Goal: Transaction & Acquisition: Subscribe to service/newsletter

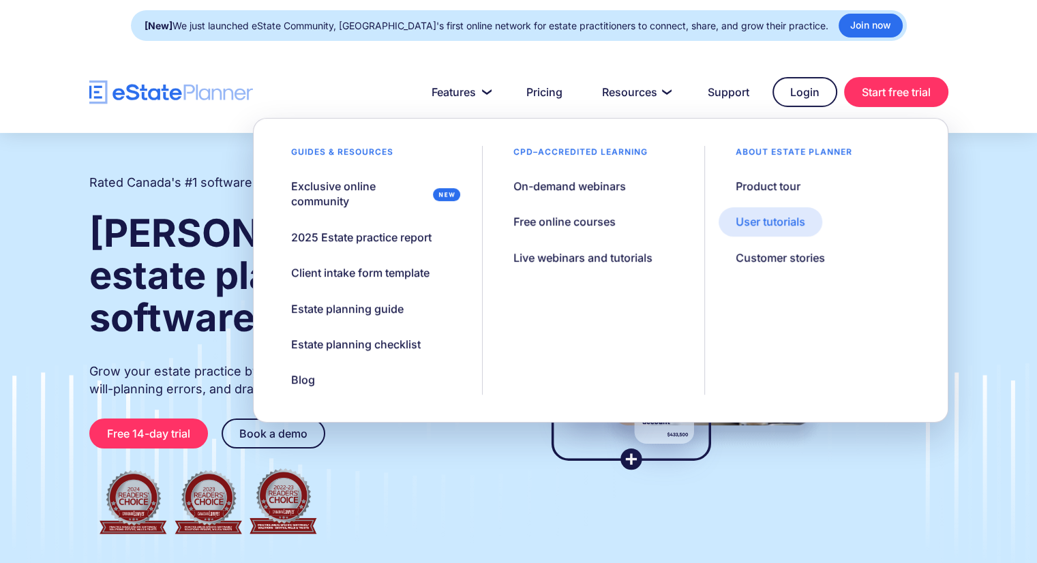
click at [747, 218] on div "User tutorials" at bounding box center [771, 221] width 70 height 15
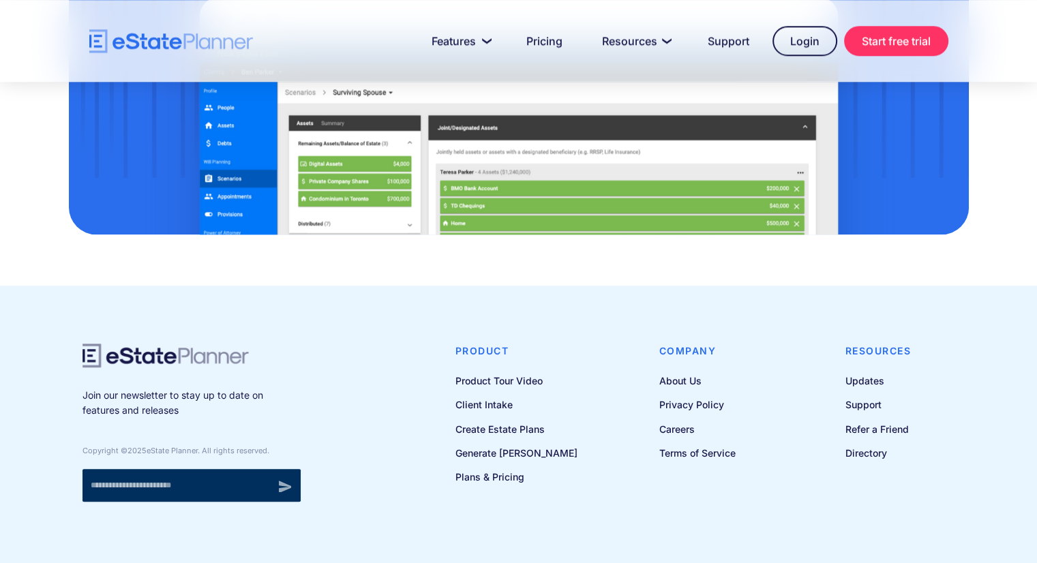
scroll to position [1446, 0]
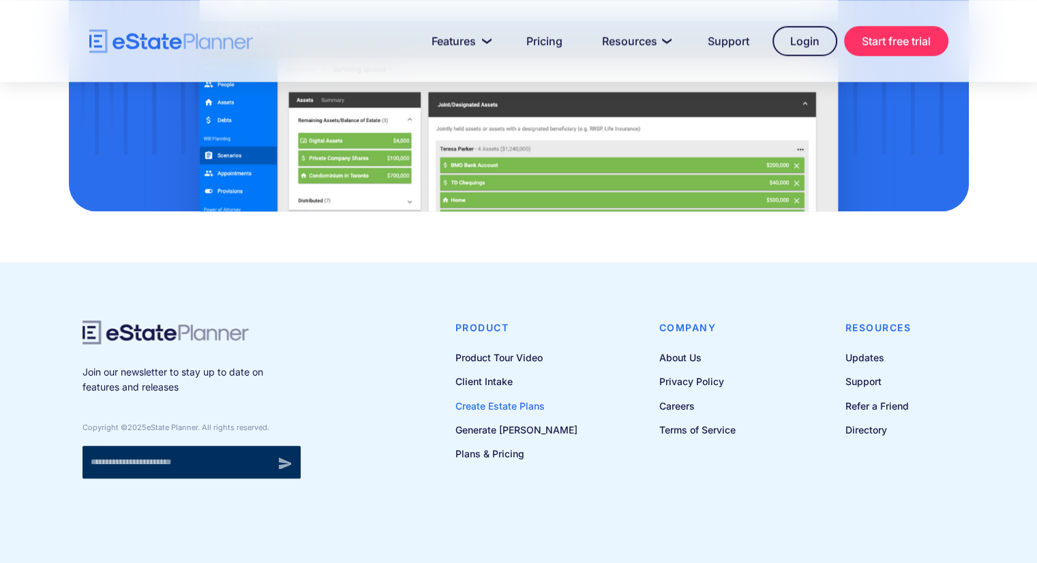
click at [533, 406] on link "Create Estate Plans" at bounding box center [517, 406] width 122 height 17
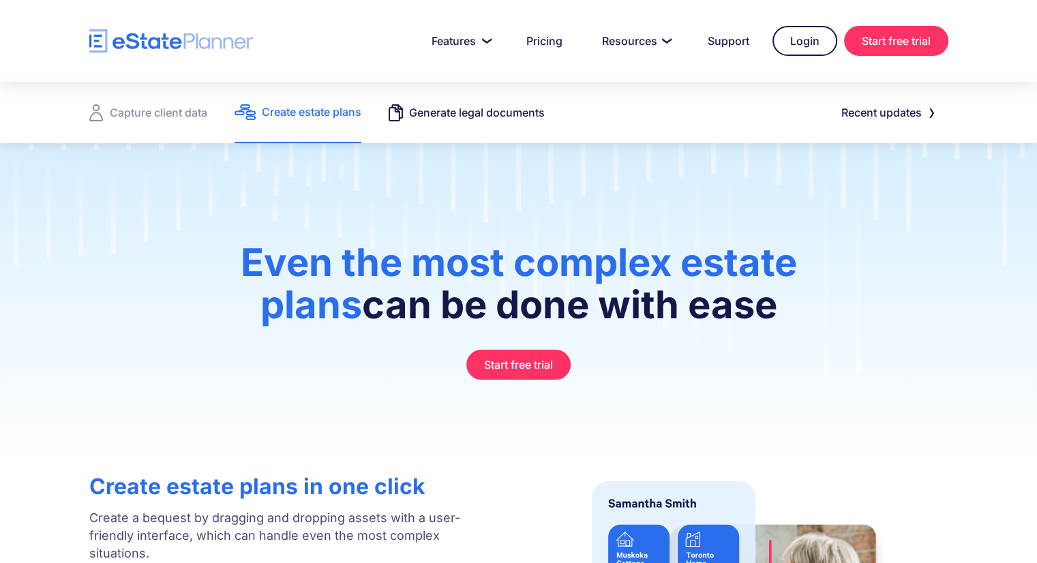
click at [467, 108] on div "Generate legal documents" at bounding box center [477, 112] width 136 height 19
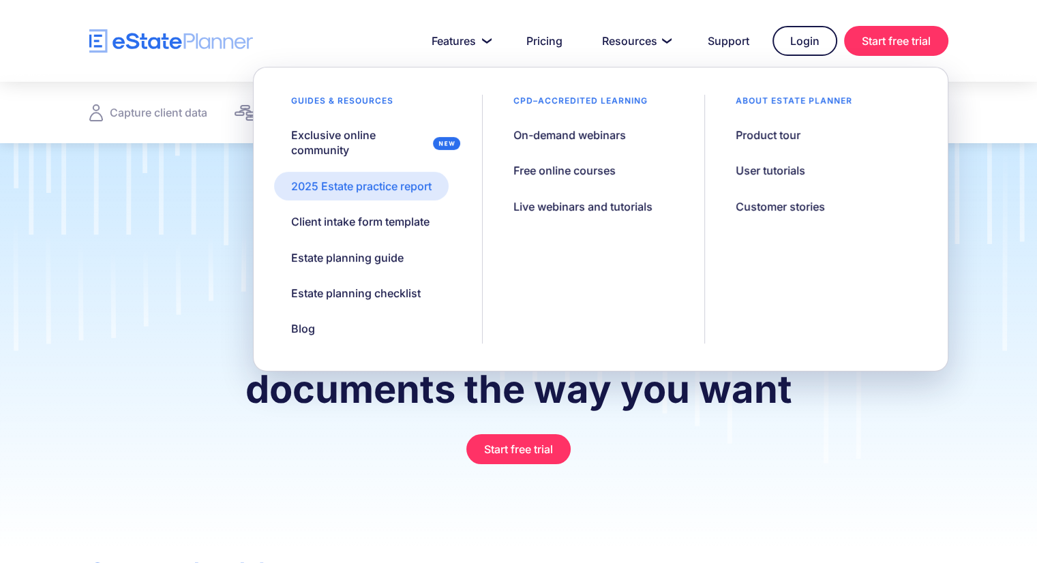
click at [409, 188] on div "2025 Estate practice report" at bounding box center [361, 186] width 140 height 15
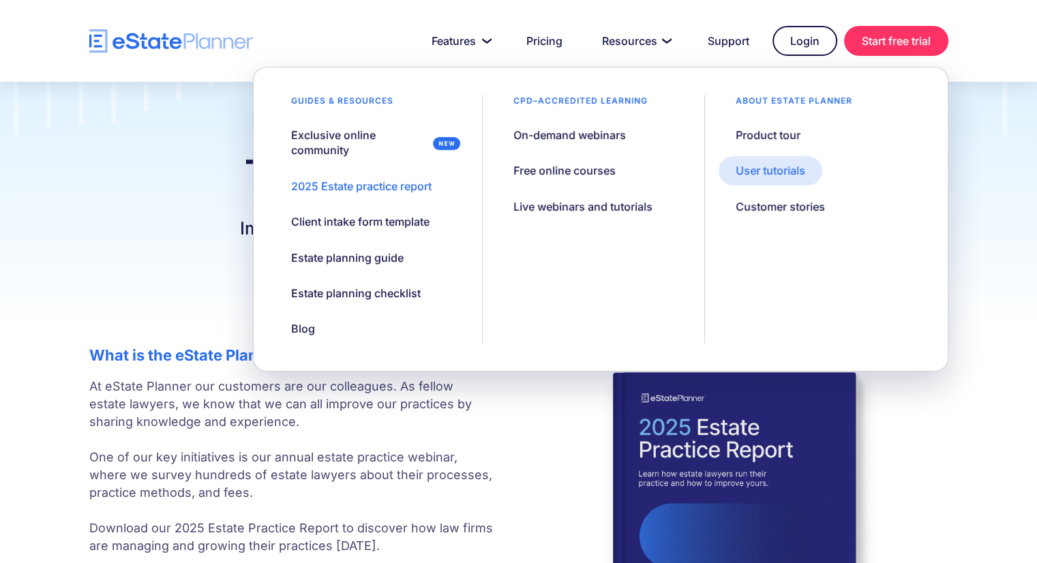
click at [775, 171] on div "User tutorials" at bounding box center [771, 170] width 70 height 15
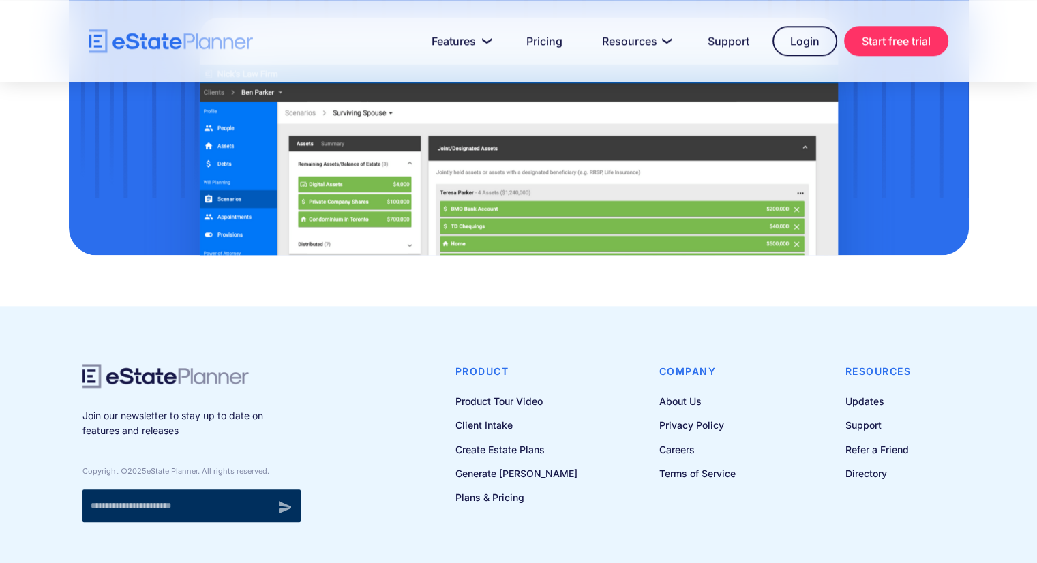
scroll to position [1446, 0]
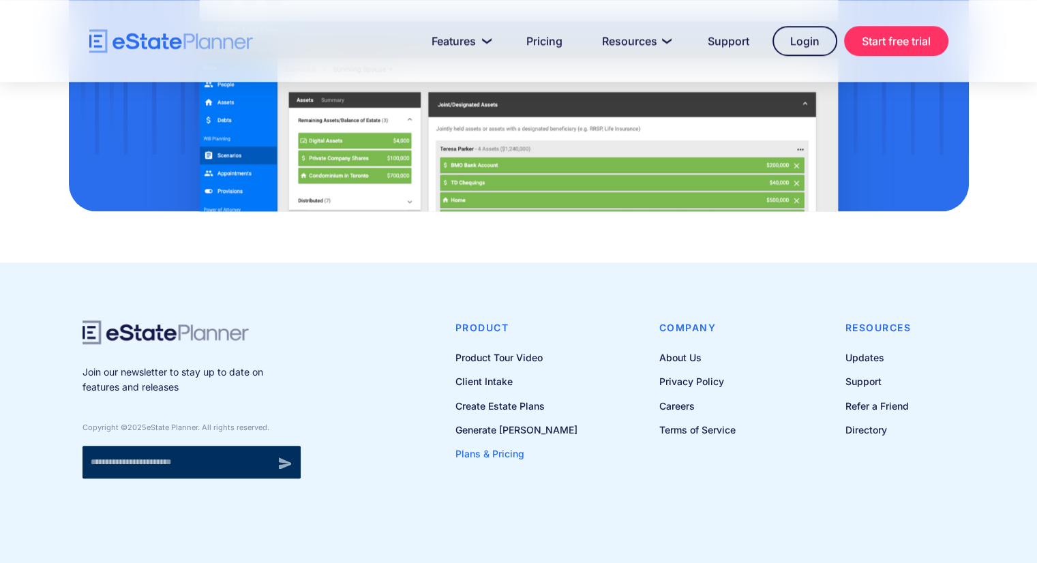
drag, startPoint x: 507, startPoint y: 454, endPoint x: 490, endPoint y: 454, distance: 17.1
click at [490, 454] on link "Plans & Pricing" at bounding box center [517, 453] width 122 height 17
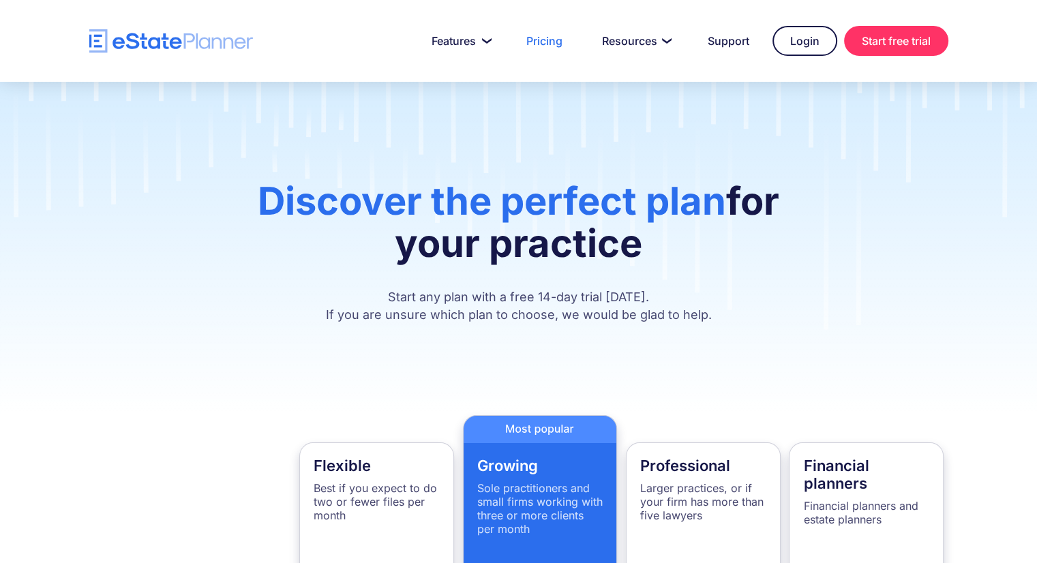
drag, startPoint x: 1041, startPoint y: 89, endPoint x: 1039, endPoint y: 149, distance: 60.0
click at [1037, 149] on html "Features Capture Client Data Create Estate Plans Generate Legal Documents Prici…" at bounding box center [518, 281] width 1037 height 563
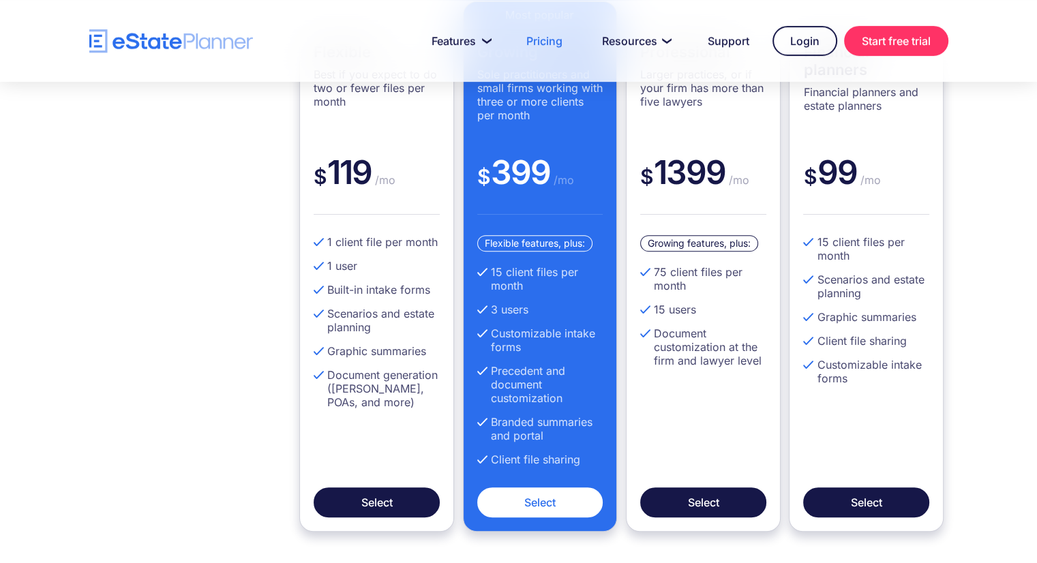
scroll to position [443, 0]
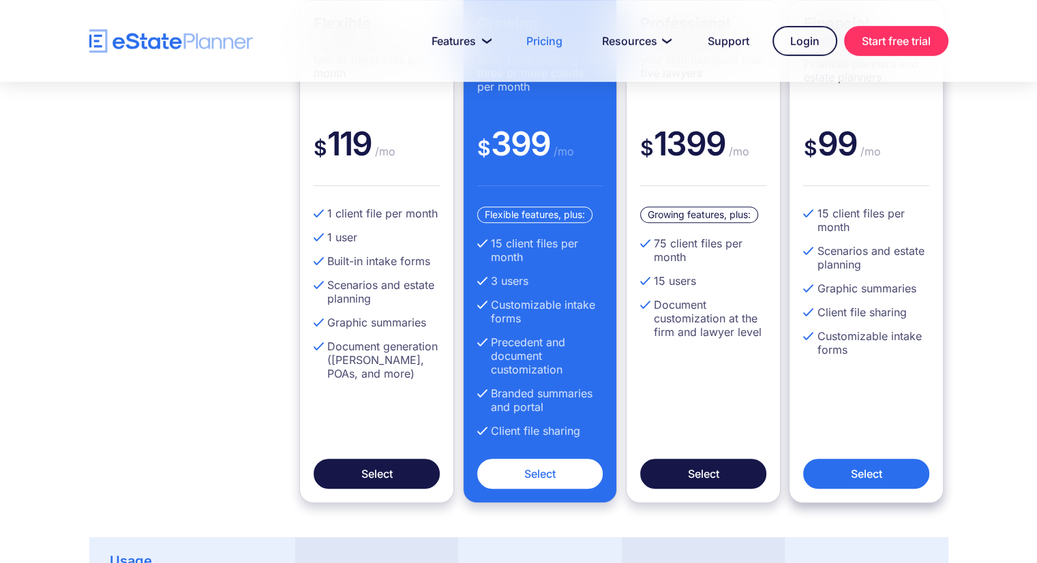
click at [871, 476] on link "Select" at bounding box center [866, 474] width 126 height 30
